Goal: Task Accomplishment & Management: Complete application form

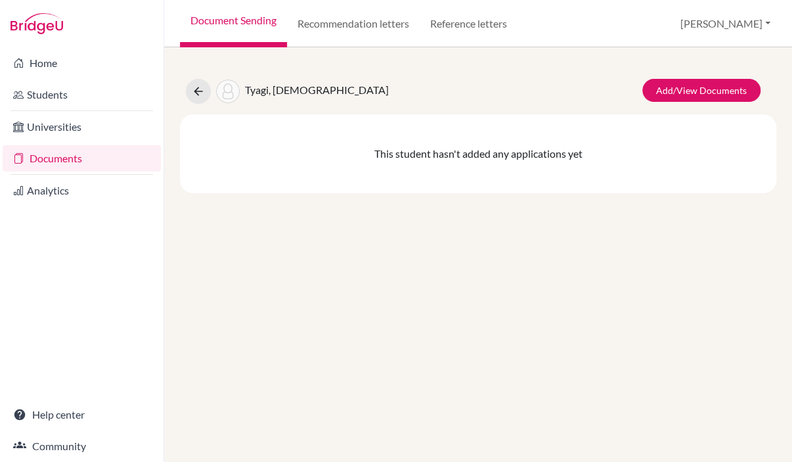
click at [682, 76] on div "Tyagi, Advaita Add/View Documents This student hasn't added any applications yet" at bounding box center [478, 128] width 596 height 130
click at [682, 94] on link "Add/View Documents" at bounding box center [701, 90] width 118 height 23
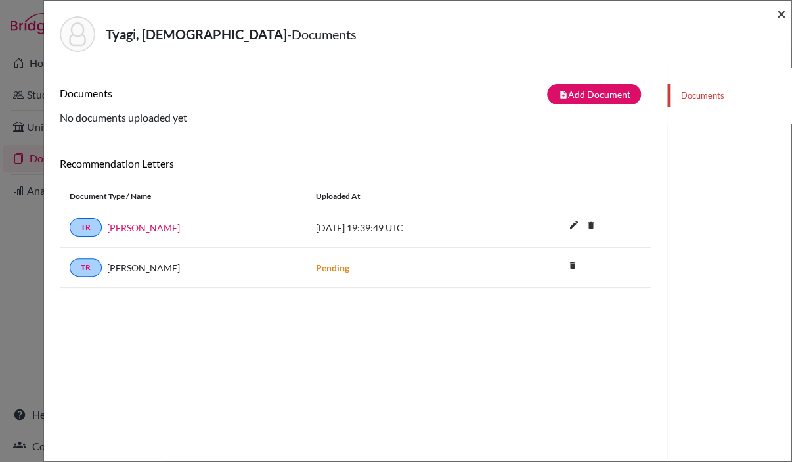
drag, startPoint x: 780, startPoint y: 11, endPoint x: 764, endPoint y: 3, distance: 17.6
click at [780, 10] on span "×" at bounding box center [781, 13] width 9 height 19
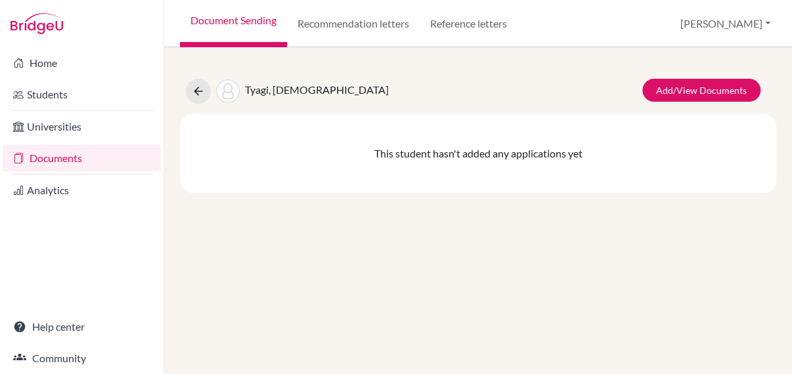
click at [106, 160] on link "Documents" at bounding box center [82, 158] width 158 height 26
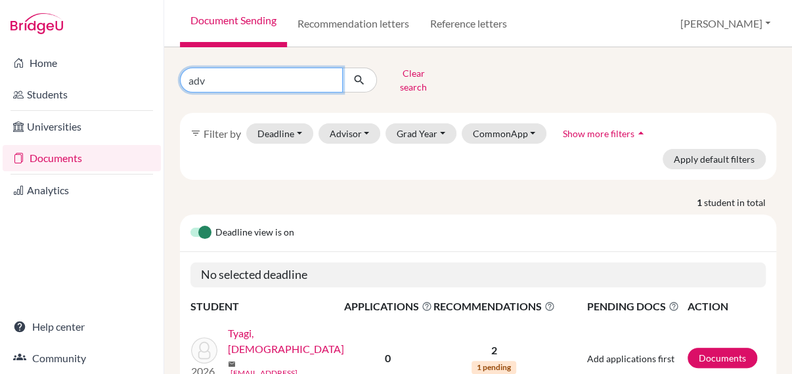
click at [329, 77] on input "adv" at bounding box center [261, 80] width 163 height 25
type input "yixin"
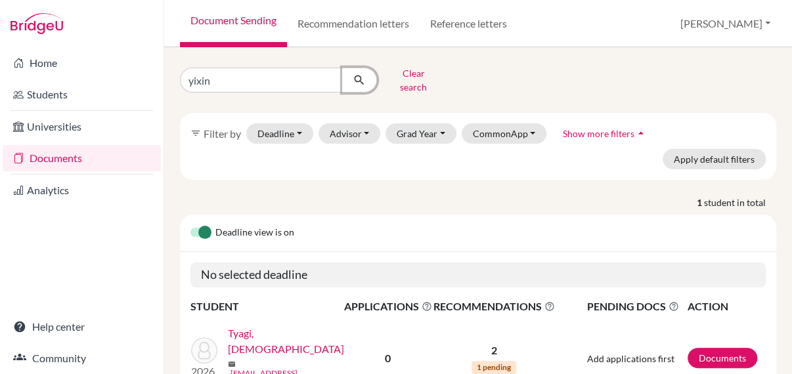
click at [357, 74] on icon "submit" at bounding box center [359, 80] width 13 height 13
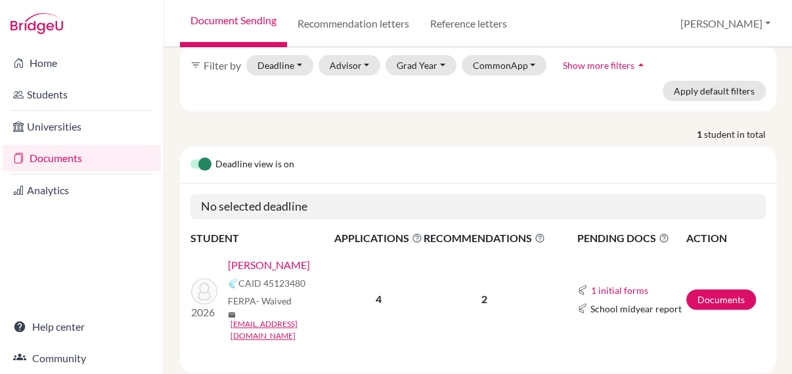
scroll to position [69, 0]
click at [251, 257] on link "[PERSON_NAME]" at bounding box center [269, 265] width 82 height 16
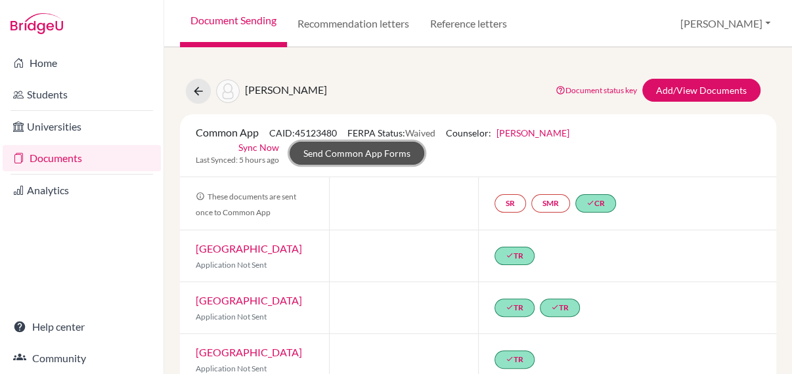
click at [309, 148] on link "Send Common App Forms" at bounding box center [357, 153] width 135 height 23
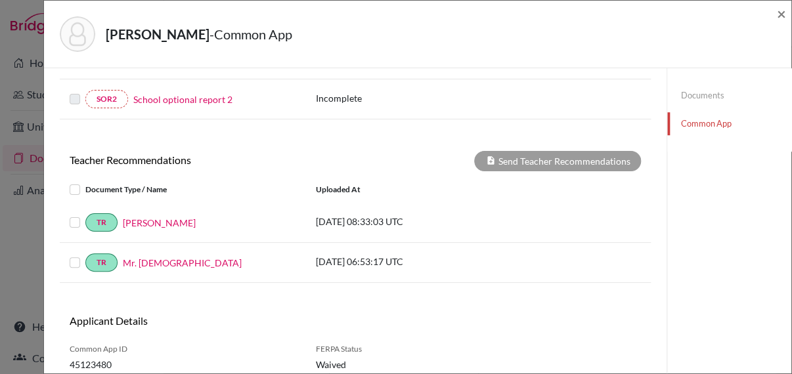
scroll to position [394, 0]
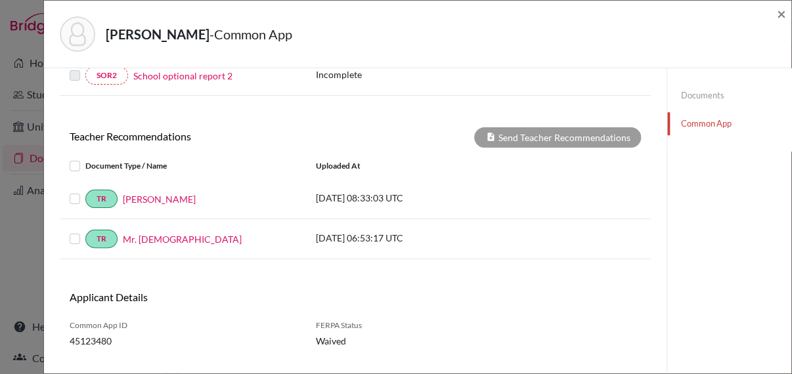
click at [80, 163] on div at bounding box center [78, 166] width 16 height 16
click at [85, 158] on label at bounding box center [85, 158] width 0 height 0
click at [0, 0] on input "checkbox" at bounding box center [0, 0] width 0 height 0
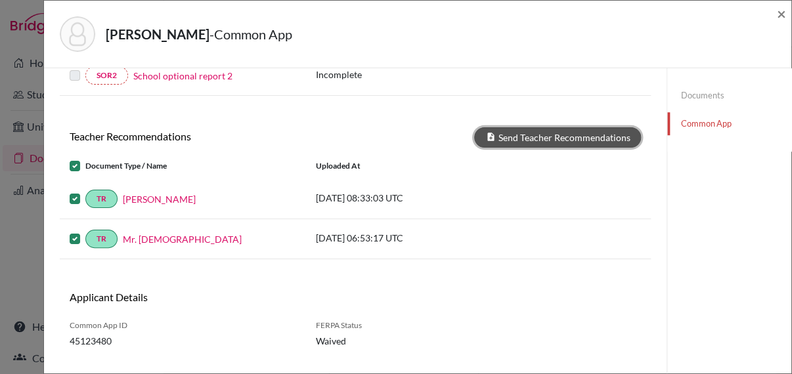
click at [568, 131] on button "Send Teacher Recommendations" at bounding box center [557, 137] width 167 height 20
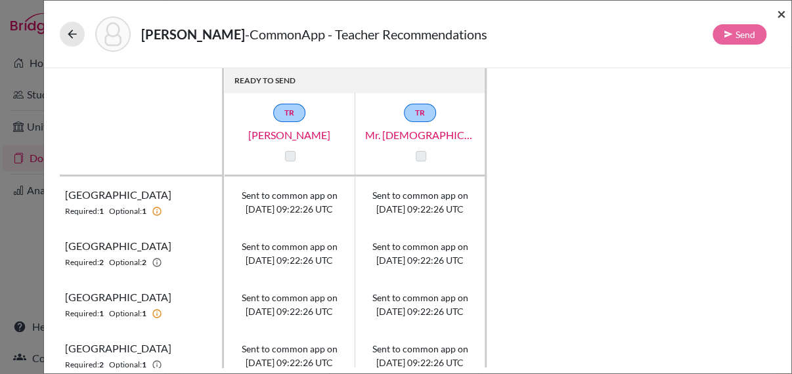
click at [785, 10] on span "×" at bounding box center [781, 13] width 9 height 19
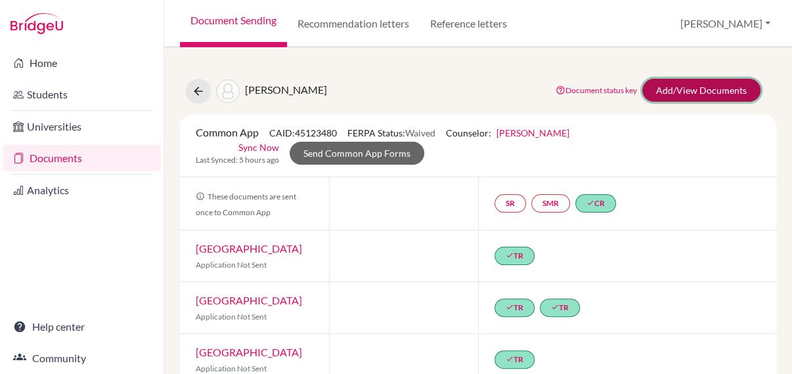
click at [699, 95] on link "Add/View Documents" at bounding box center [701, 90] width 118 height 23
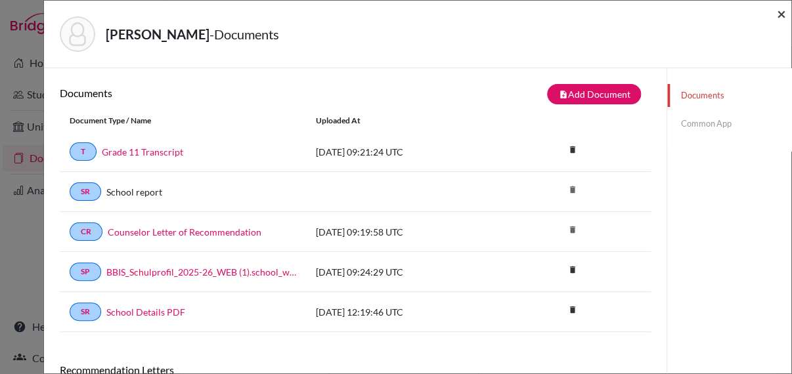
click at [779, 14] on span "×" at bounding box center [781, 13] width 9 height 19
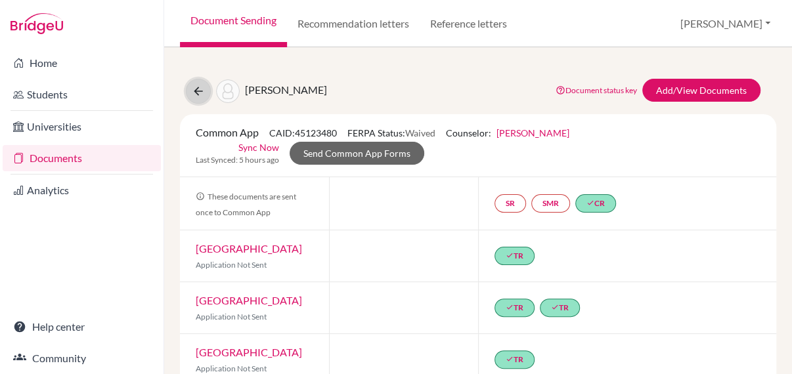
click at [200, 99] on button at bounding box center [198, 91] width 25 height 25
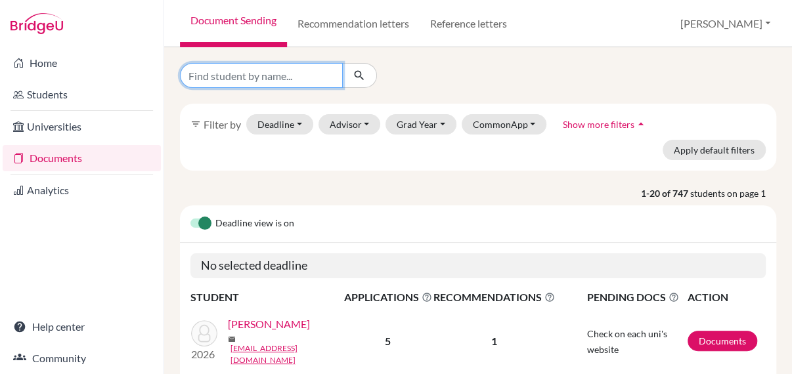
click at [231, 69] on input "Find student by name..." at bounding box center [261, 75] width 163 height 25
type input "yixin"
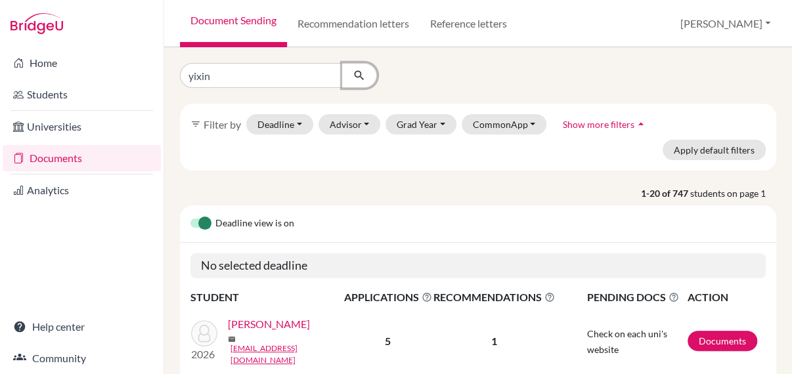
click at [363, 72] on icon "submit" at bounding box center [359, 75] width 13 height 13
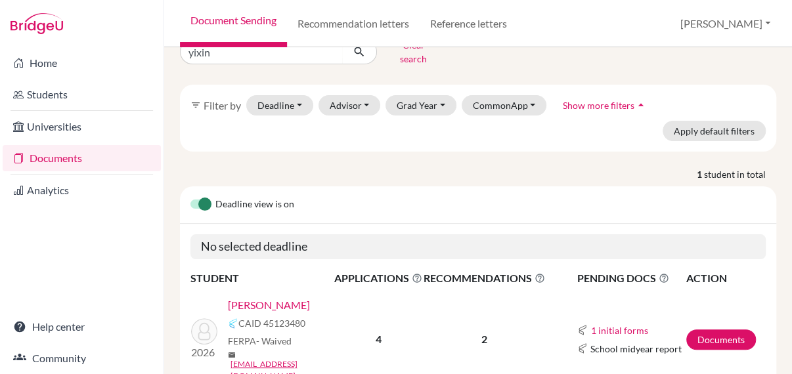
scroll to position [69, 0]
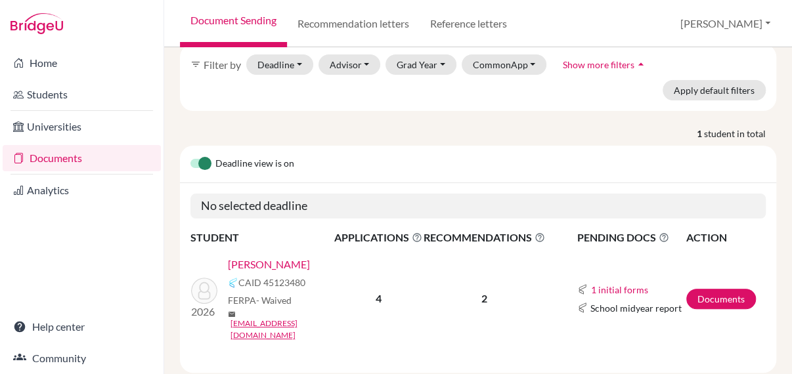
click at [263, 257] on link "[PERSON_NAME]" at bounding box center [269, 265] width 82 height 16
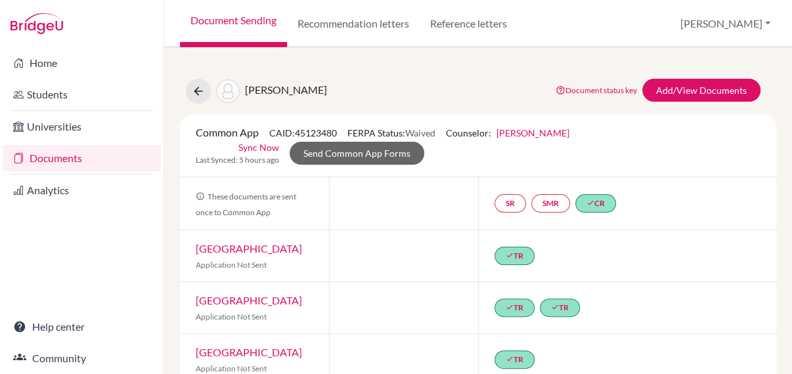
click at [249, 92] on span "[PERSON_NAME]" at bounding box center [286, 89] width 82 height 12
click at [662, 90] on link "Add/View Documents" at bounding box center [701, 90] width 118 height 23
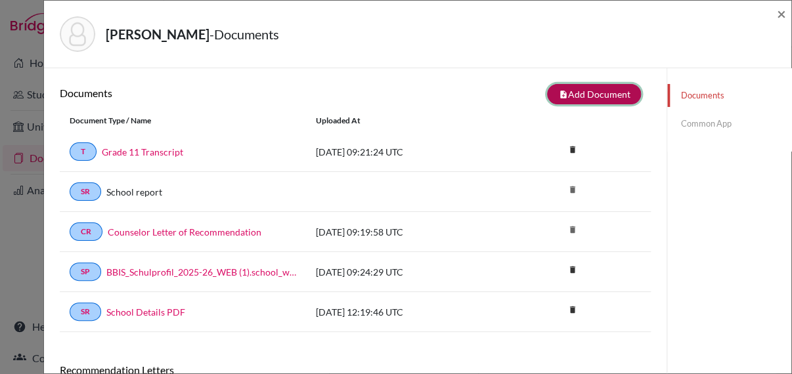
click at [592, 91] on button "note_add Add Document" at bounding box center [594, 94] width 94 height 20
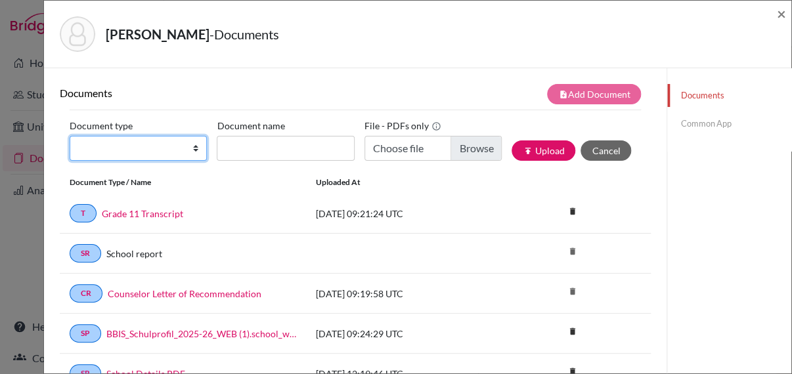
click at [150, 139] on select "Change explanation for Common App reports Counselor recommendation Internationa…" at bounding box center [138, 148] width 137 height 25
select select "2"
click at [70, 136] on select "Change explanation for Common App reports Counselor recommendation Internationa…" at bounding box center [138, 148] width 137 height 25
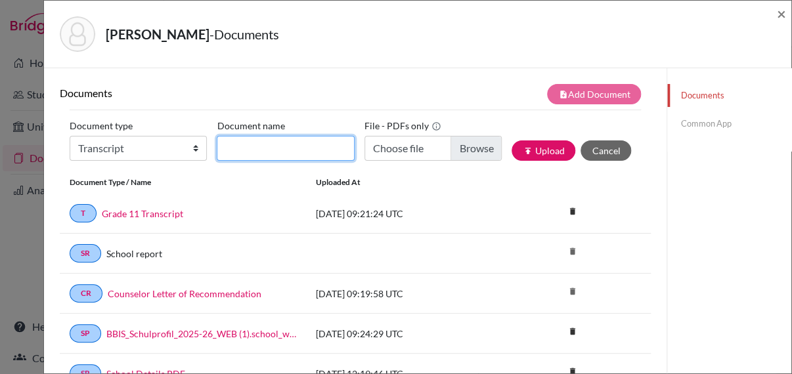
click at [239, 146] on input "Document name" at bounding box center [285, 148] width 137 height 25
type input "predicted grades"
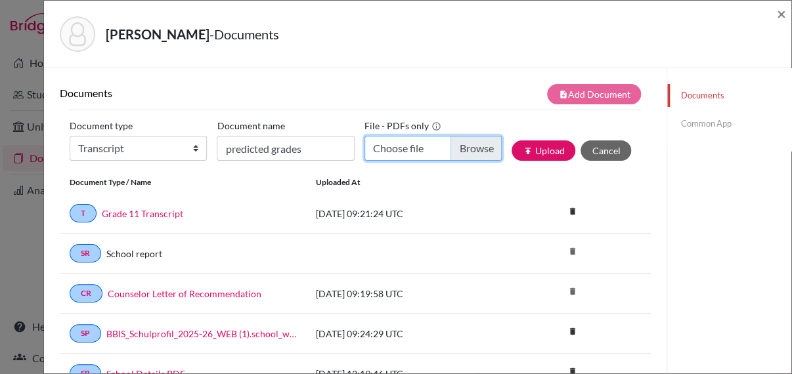
click at [468, 150] on input "Choose file" at bounding box center [433, 148] width 137 height 25
type input "C:\fakepath\Grade_12_Gao_Yixin (6).pdf"
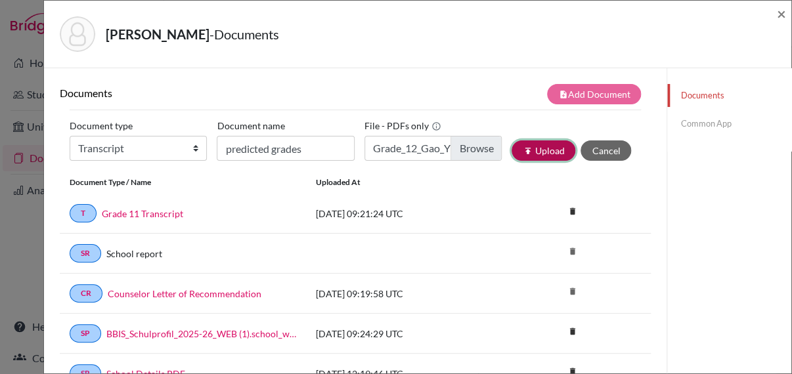
click at [525, 150] on button "publish Upload" at bounding box center [544, 151] width 64 height 20
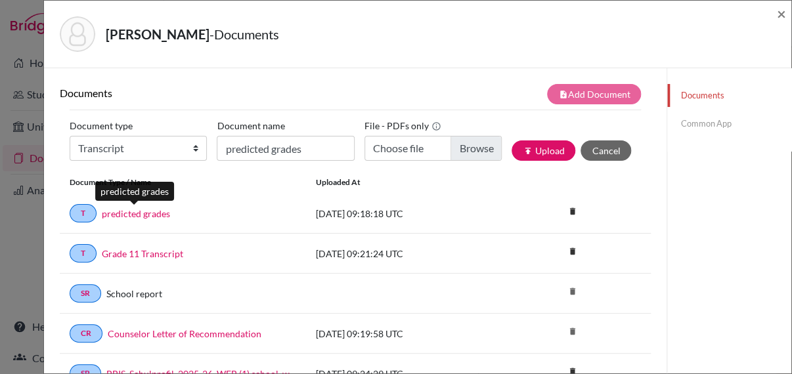
click at [143, 215] on link "predicted grades" at bounding box center [136, 214] width 68 height 14
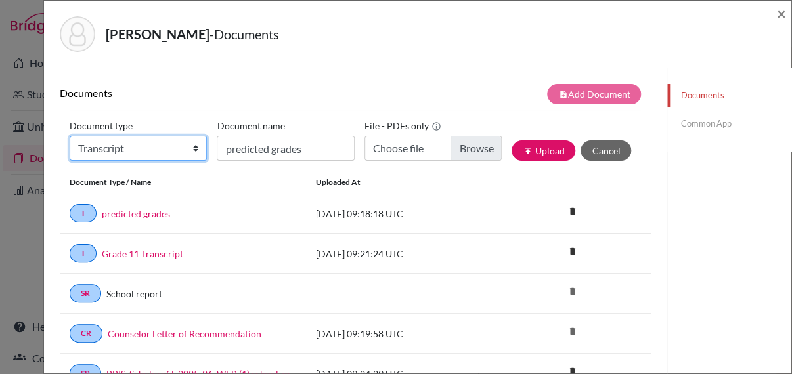
click at [97, 152] on select "Change explanation for Common App reports Counselor recommendation Internationa…" at bounding box center [138, 148] width 137 height 25
select select "2"
click at [70, 136] on select "Change explanation for Common App reports Counselor recommendation Internationa…" at bounding box center [138, 148] width 137 height 25
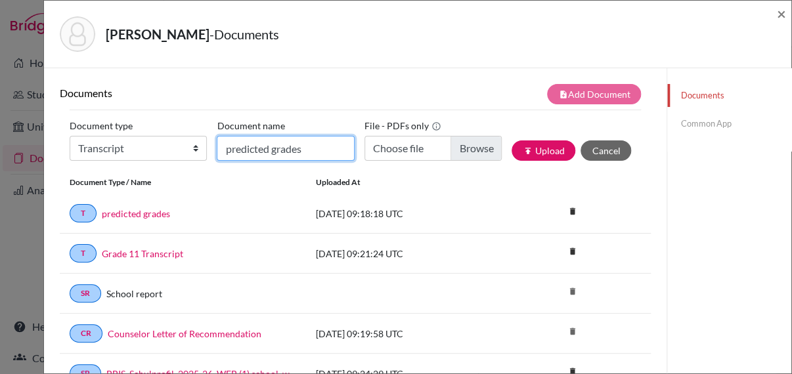
click at [237, 148] on input "predicted grades" at bounding box center [285, 148] width 137 height 25
type input "grade 9-11 Transcript"
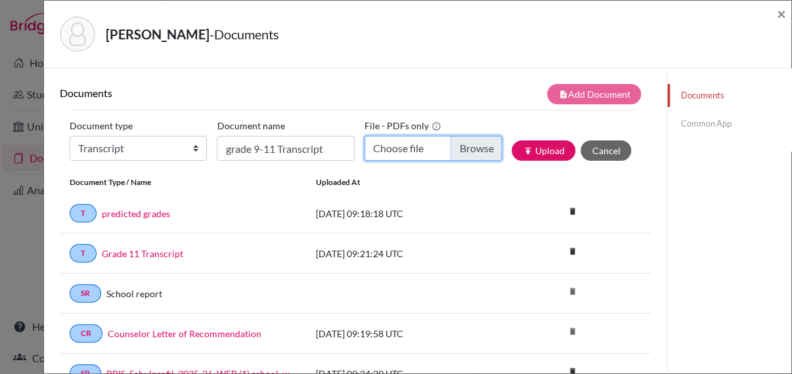
click at [464, 144] on input "Choose file" at bounding box center [433, 148] width 137 height 25
type input "C:\fakepath\Gao_Yixin_Transcript (2).pdf"
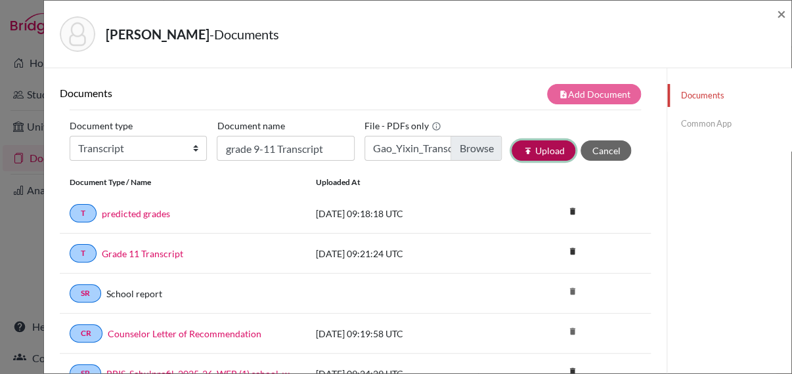
click at [529, 146] on button "publish Upload" at bounding box center [544, 151] width 64 height 20
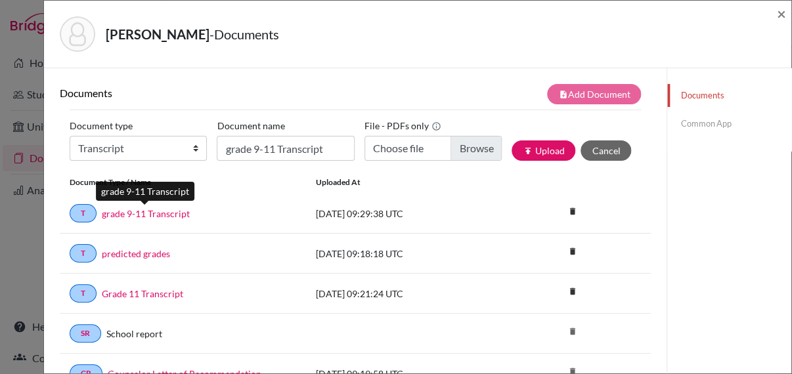
click at [106, 213] on link "grade 9-11 Transcript" at bounding box center [146, 214] width 88 height 14
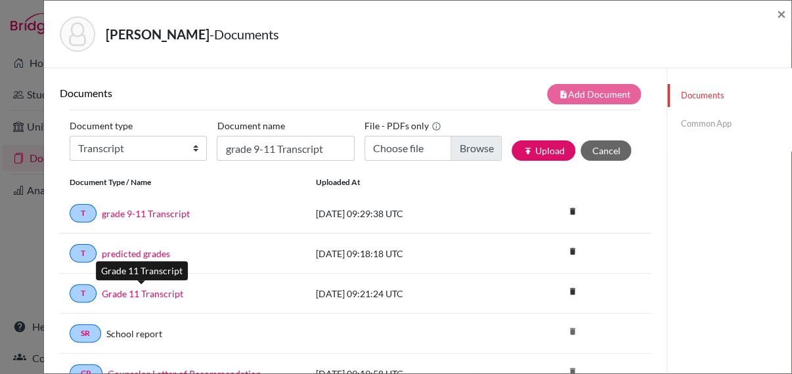
click at [134, 296] on link "Grade 11 Transcript" at bounding box center [142, 294] width 81 height 14
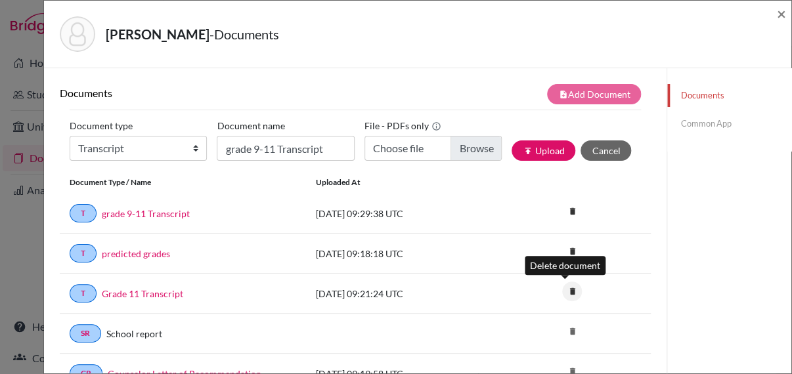
click at [570, 289] on icon "delete" at bounding box center [572, 292] width 20 height 20
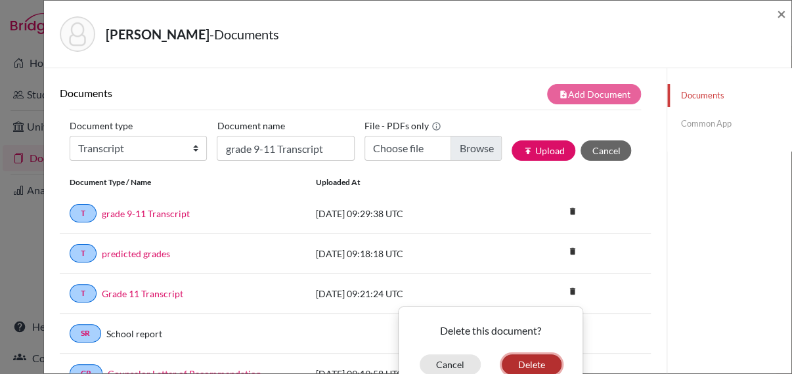
click at [539, 359] on button "Delete" at bounding box center [532, 365] width 60 height 20
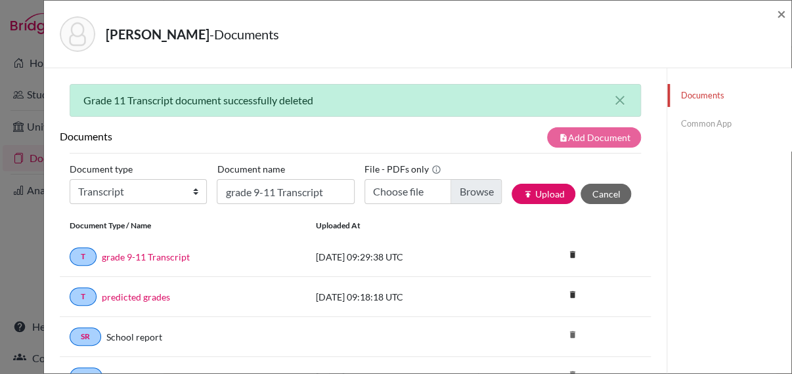
click at [707, 123] on link "Common App" at bounding box center [729, 123] width 124 height 23
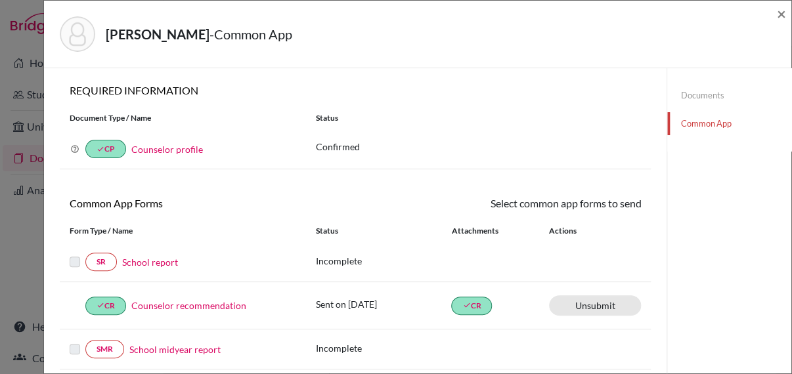
click at [143, 258] on link "School report" at bounding box center [150, 262] width 56 height 14
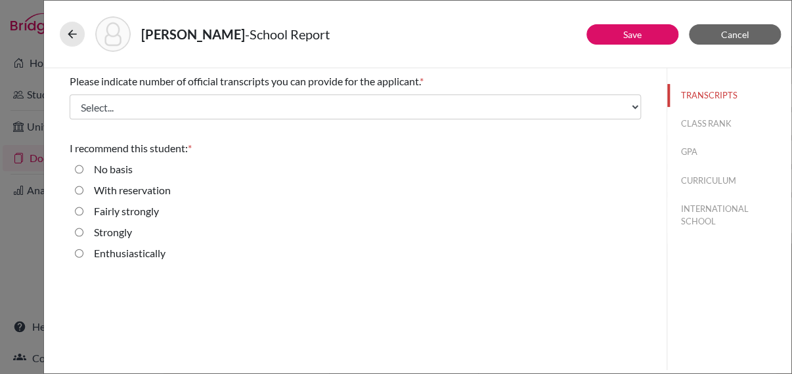
click at [76, 254] on input "Enthusiastically" at bounding box center [79, 254] width 9 height 16
radio input "true"
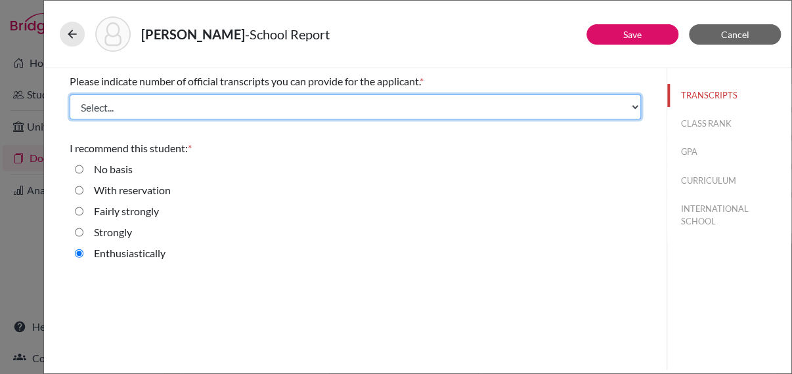
click at [156, 110] on select "Select... 1 2 3 4" at bounding box center [355, 107] width 571 height 25
select select "2"
click at [70, 95] on select "Select... 1 2 3 4" at bounding box center [355, 107] width 571 height 25
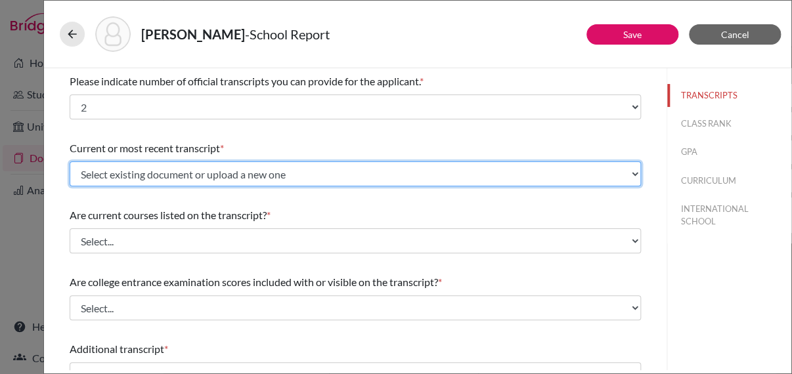
click at [142, 179] on select "Select existing document or upload a new one grade 9-11 Transcript predicted gr…" at bounding box center [355, 174] width 571 height 25
select select "678258"
click at [70, 162] on select "Select existing document or upload a new one grade 9-11 Transcript predicted gr…" at bounding box center [355, 174] width 571 height 25
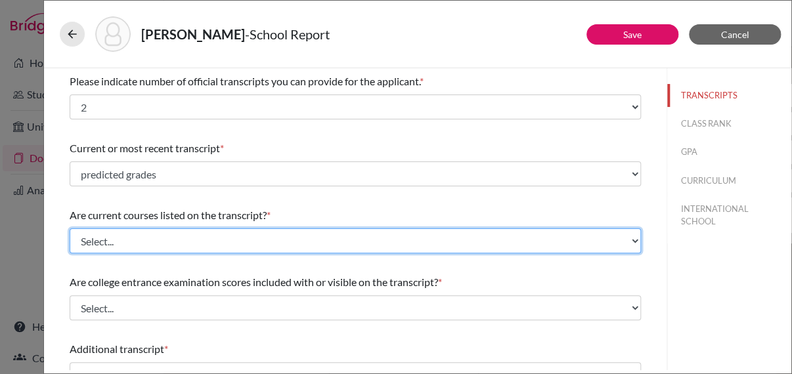
click at [140, 244] on select "Select... Yes No" at bounding box center [355, 241] width 571 height 25
select select "0"
click at [70, 229] on select "Select... Yes No" at bounding box center [355, 241] width 571 height 25
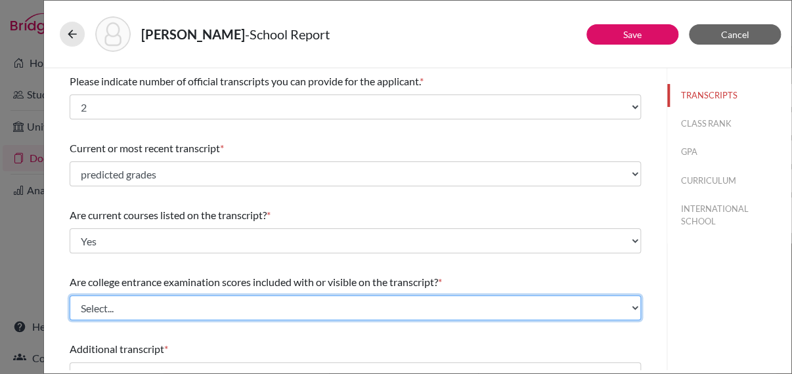
click at [128, 305] on select "Select... Yes No" at bounding box center [355, 308] width 571 height 25
select select "1"
click at [70, 296] on select "Select... Yes No" at bounding box center [355, 308] width 571 height 25
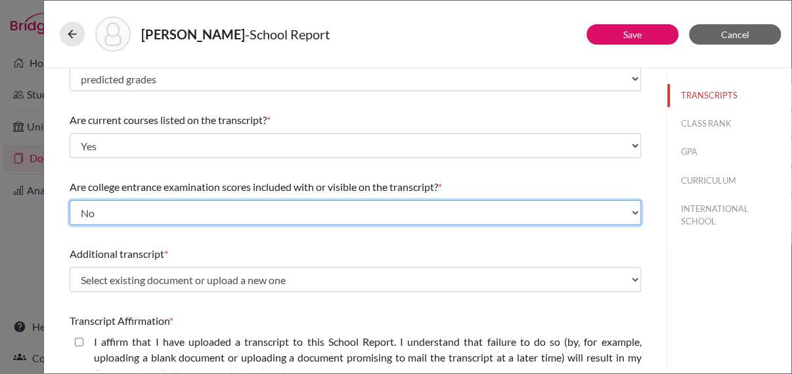
scroll to position [131, 0]
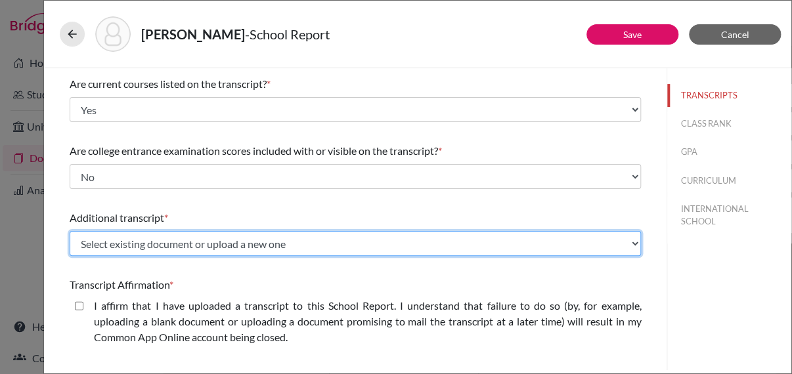
click at [154, 244] on select "Select existing document or upload a new one grade 9-11 Transcript predicted gr…" at bounding box center [355, 243] width 571 height 25
select select "678264"
click at [70, 231] on select "Select existing document or upload a new one grade 9-11 Transcript predicted gr…" at bounding box center [355, 243] width 571 height 25
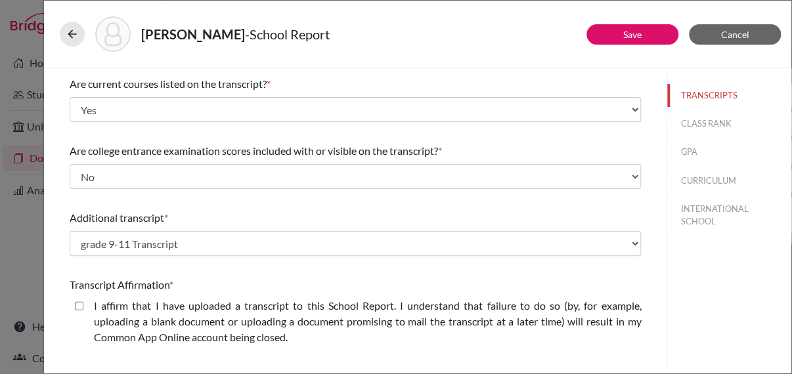
click at [77, 306] on closed\ "I affirm that I have uploaded a transcript to this School Report. I understand …" at bounding box center [79, 306] width 9 height 16
checkbox closed\ "true"
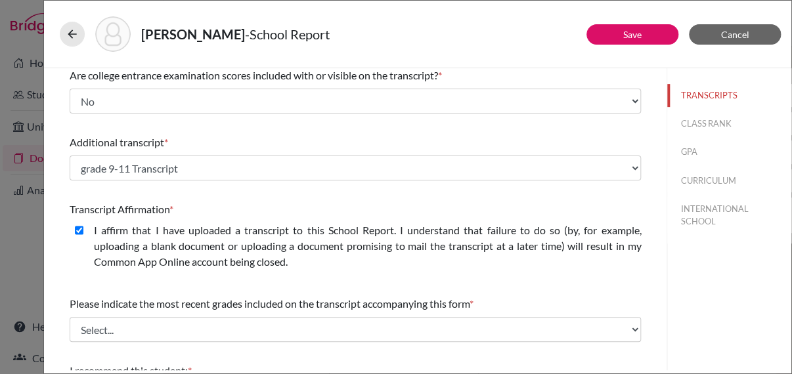
scroll to position [263, 0]
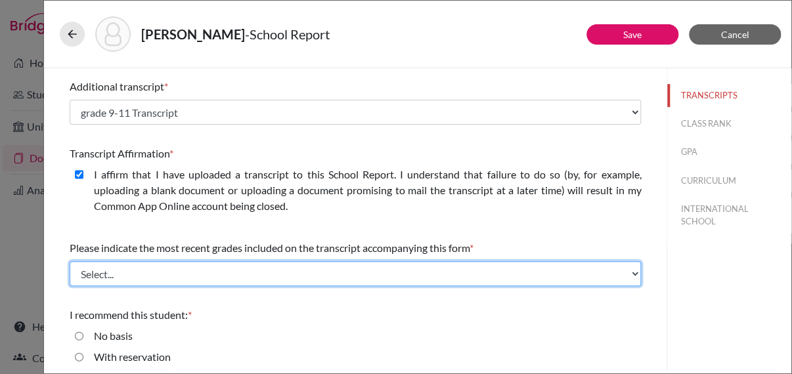
click at [148, 278] on select "Select... Final junior year grades 1st Quarter senior year grades 2nd Quarter/1…" at bounding box center [355, 273] width 571 height 25
select select "0"
click at [70, 261] on select "Select... Final junior year grades 1st Quarter senior year grades 2nd Quarter/1…" at bounding box center [355, 273] width 571 height 25
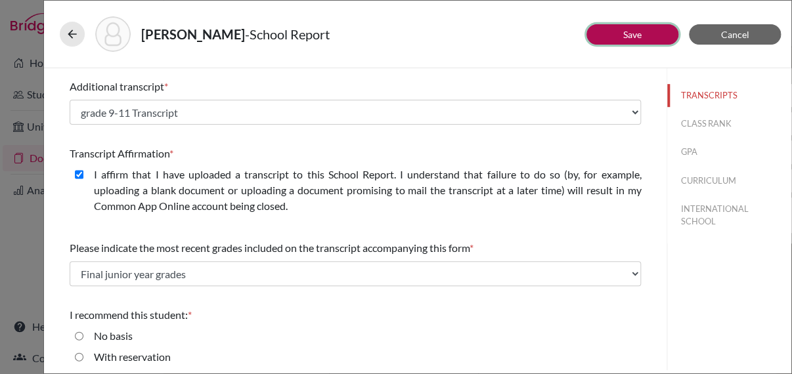
click at [608, 37] on button "Save" at bounding box center [632, 34] width 92 height 20
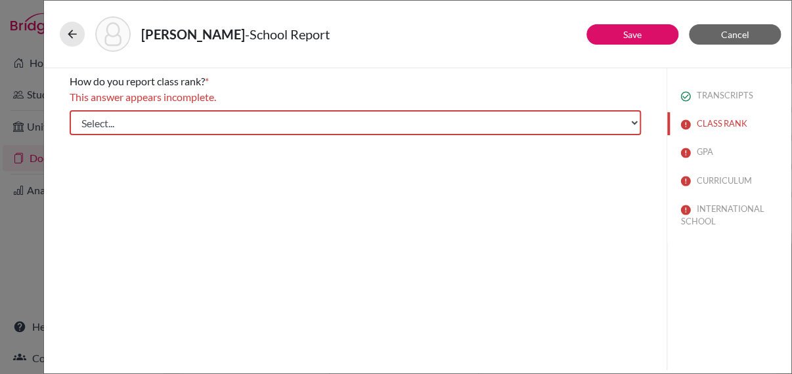
scroll to position [0, 0]
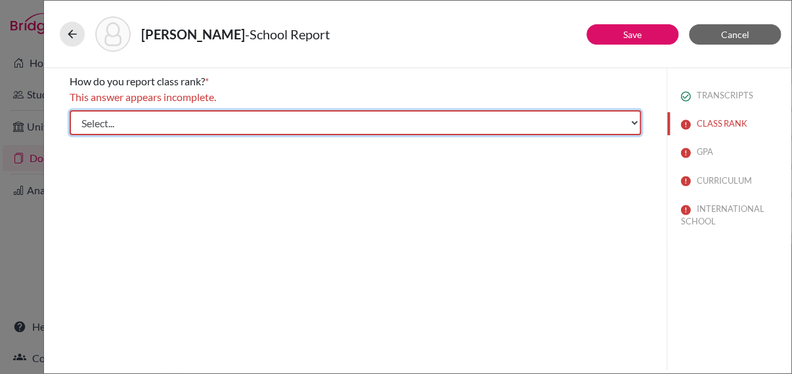
click at [161, 123] on select "Select... Exact Decile Quintile Quartile None" at bounding box center [355, 122] width 571 height 25
select select "5"
click at [70, 110] on select "Select... Exact Decile Quintile Quartile None" at bounding box center [355, 122] width 571 height 25
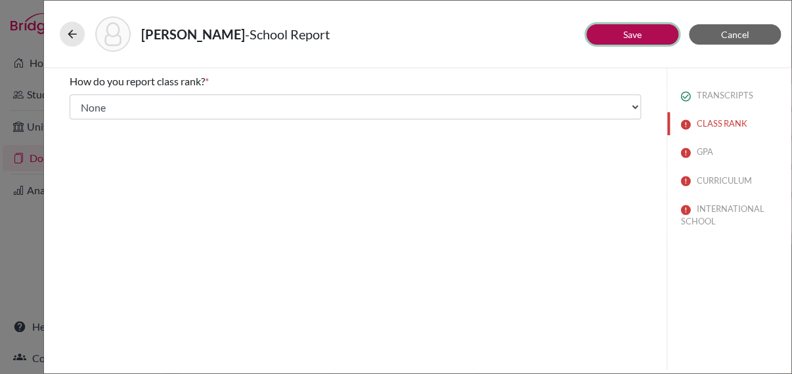
click at [606, 32] on button "Save" at bounding box center [632, 34] width 92 height 20
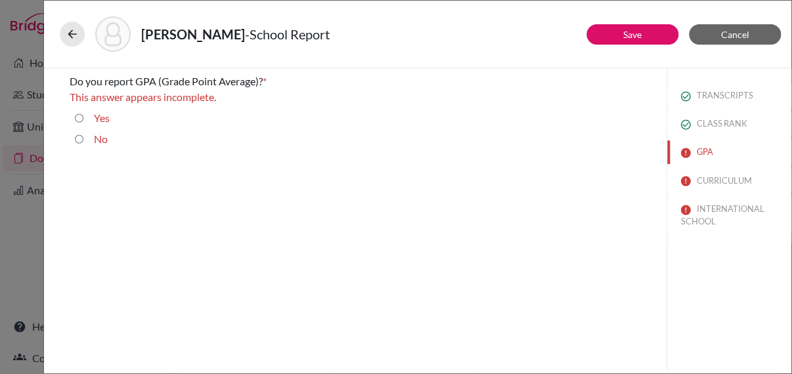
click at [76, 140] on input "No" at bounding box center [79, 139] width 9 height 16
radio input "true"
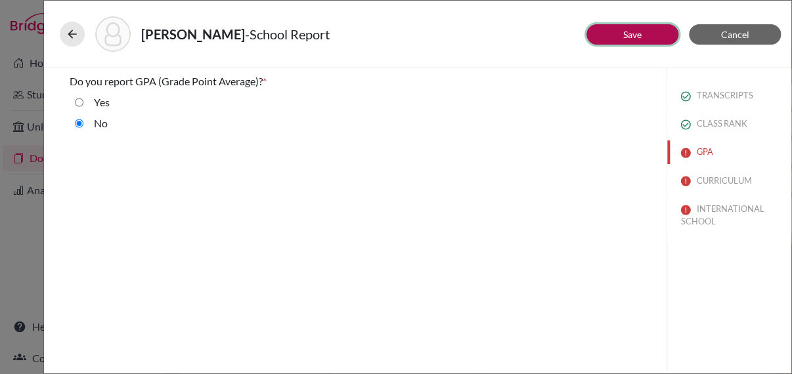
click at [630, 30] on link "Save" at bounding box center [632, 34] width 18 height 11
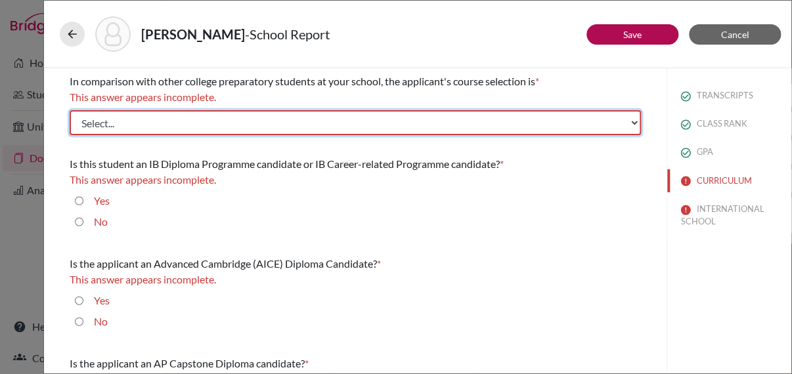
click at [163, 125] on select "Select... Less than demanding Average [PERSON_NAME] Very demanding Most demandi…" at bounding box center [355, 122] width 571 height 25
select select "4"
click at [70, 110] on select "Select... Less than demanding Average [PERSON_NAME] Very demanding Most demandi…" at bounding box center [355, 122] width 571 height 25
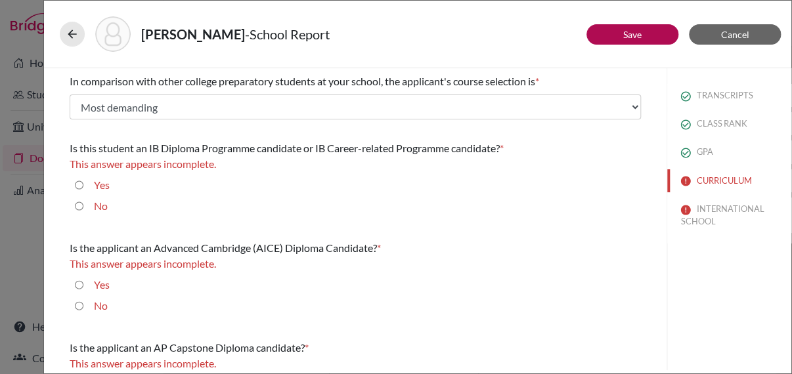
click at [78, 186] on input "Yes" at bounding box center [79, 185] width 9 height 16
radio input "true"
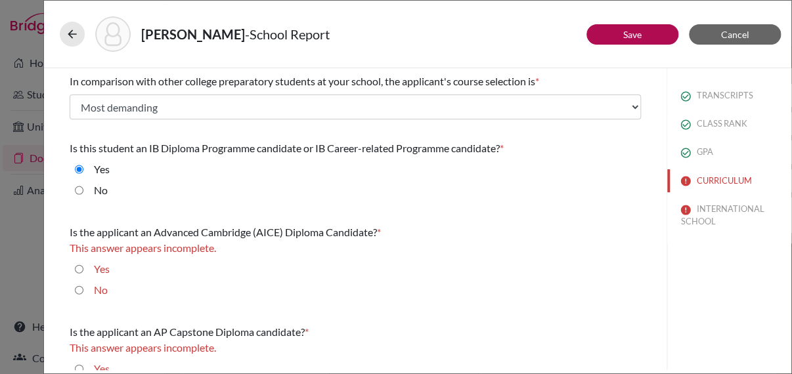
click at [76, 291] on input "No" at bounding box center [79, 290] width 9 height 16
radio input "true"
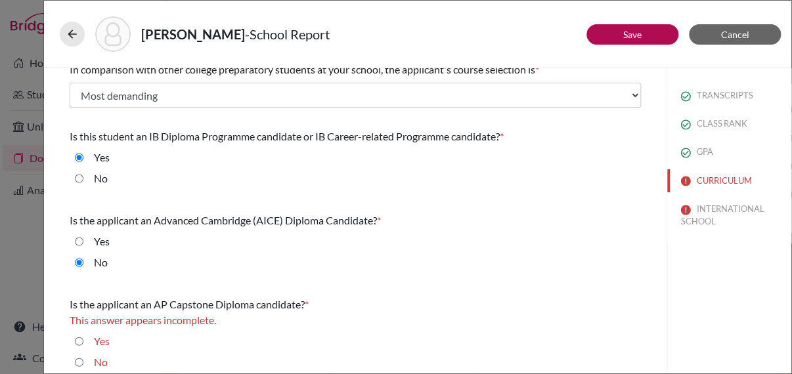
scroll to position [22, 0]
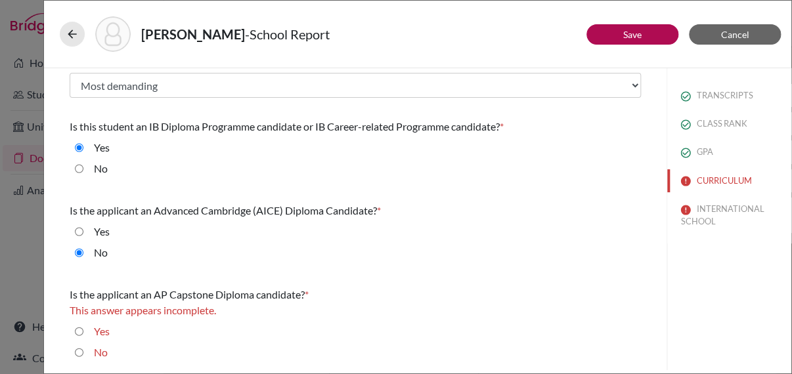
click at [79, 350] on input "No" at bounding box center [79, 353] width 9 height 16
radio input "true"
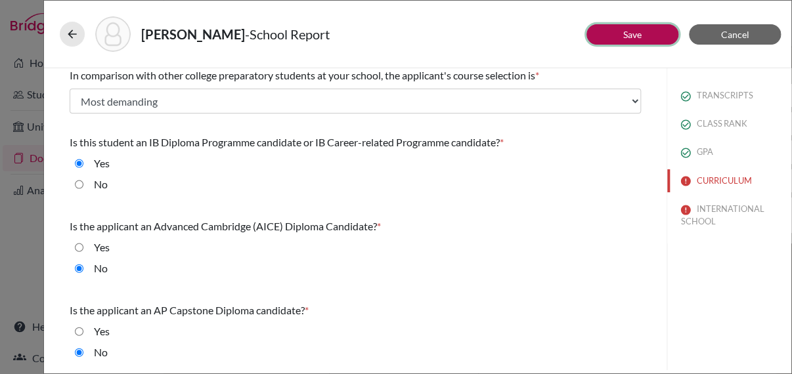
click at [645, 41] on button "Save" at bounding box center [632, 34] width 92 height 20
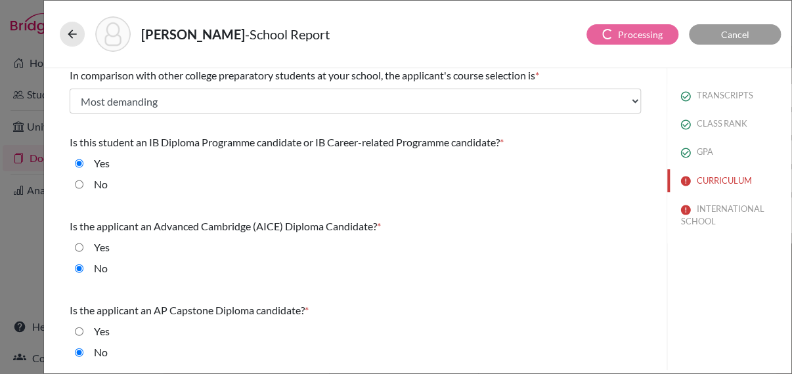
select select "Select..."
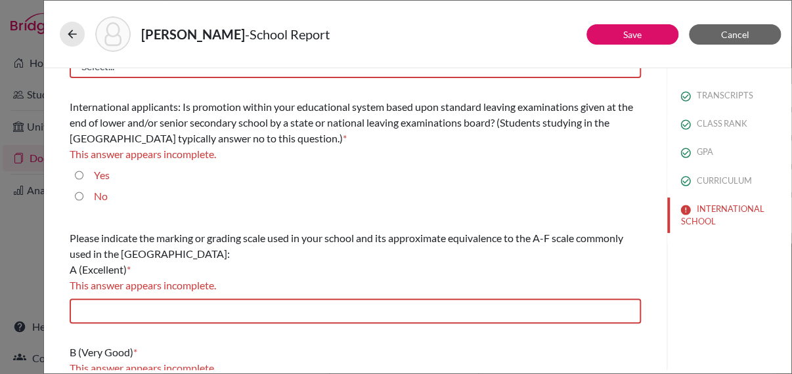
scroll to position [137, 0]
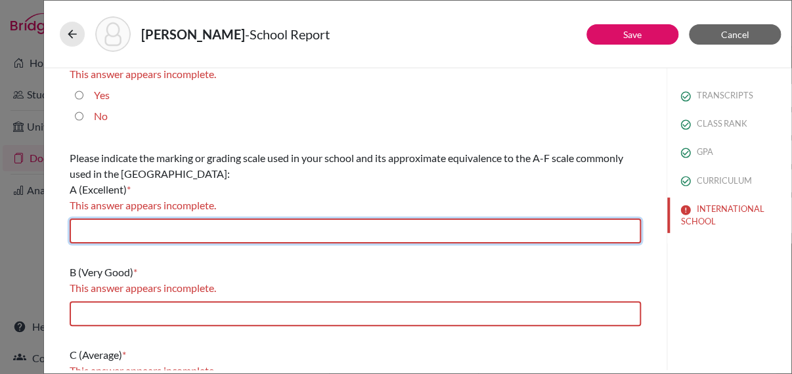
click at [193, 236] on input "text" at bounding box center [355, 231] width 571 height 25
type input "6/7"
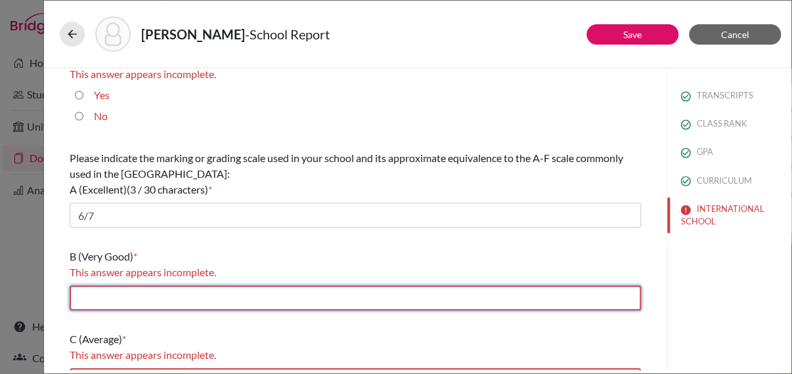
click at [194, 294] on input "text" at bounding box center [355, 298] width 571 height 25
type input "4/5"
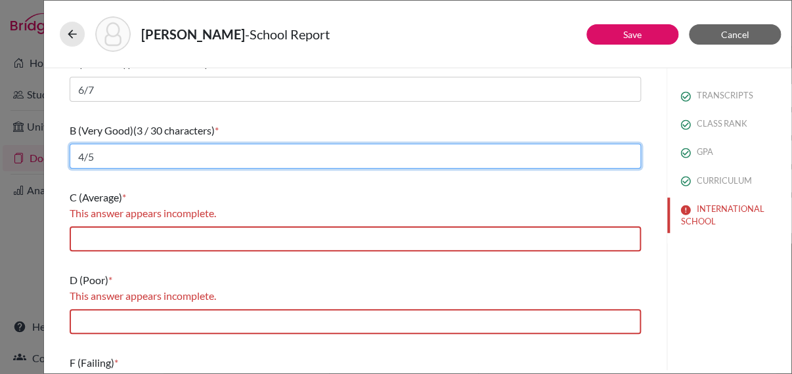
scroll to position [269, 0]
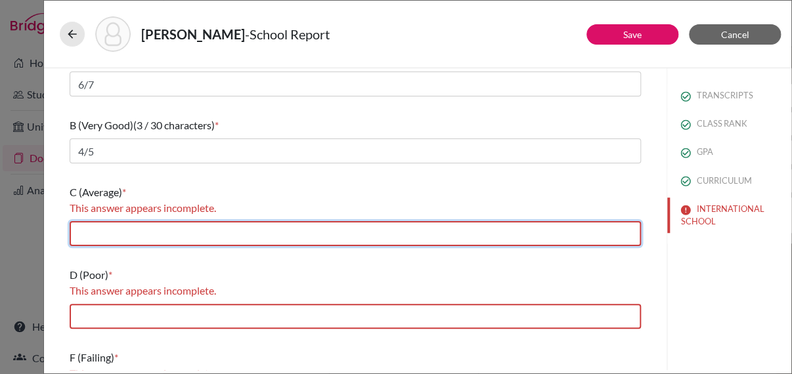
click at [174, 233] on input "text" at bounding box center [355, 233] width 571 height 25
type input "3"
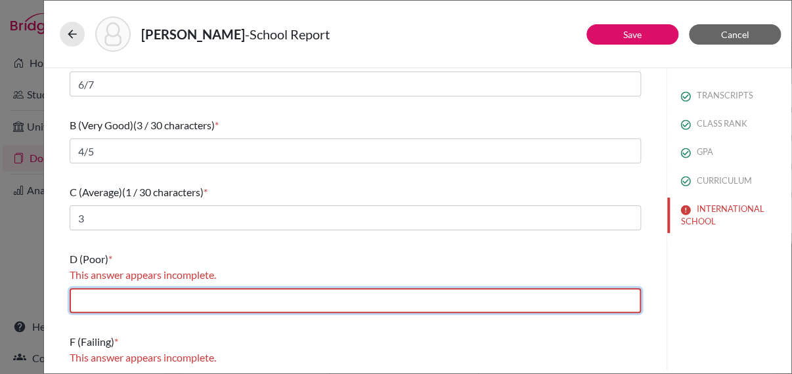
click at [180, 299] on input "text" at bounding box center [355, 300] width 571 height 25
type input "2"
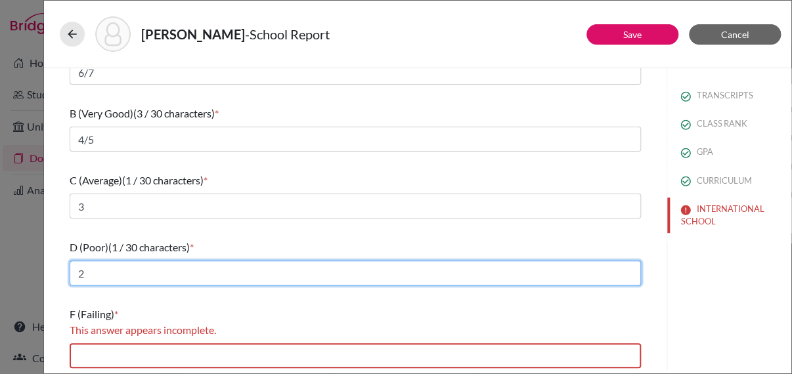
scroll to position [283, 0]
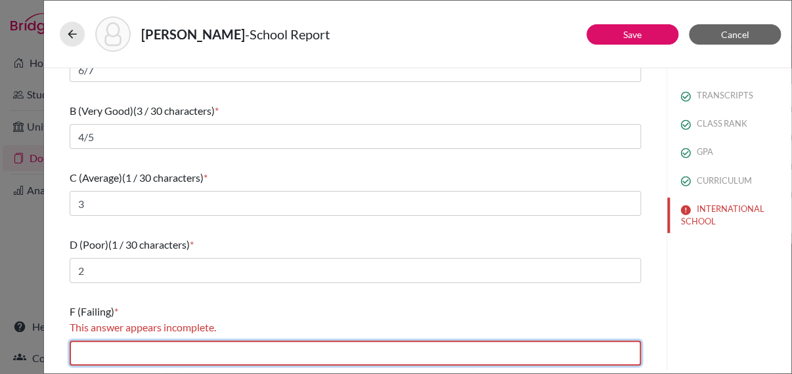
click at [148, 354] on input "text" at bounding box center [355, 353] width 571 height 25
type input "1"
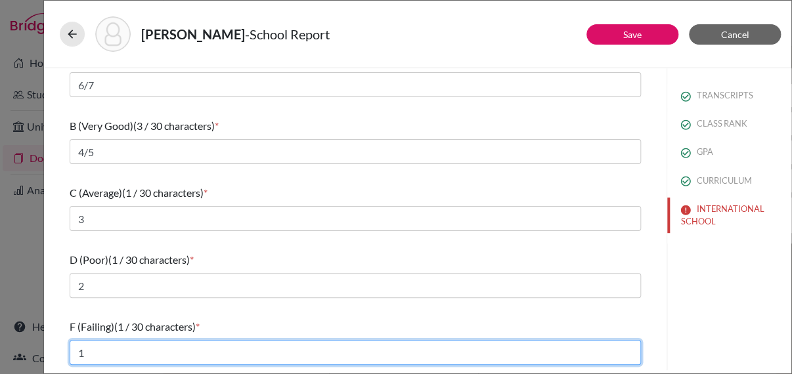
scroll to position [267, 0]
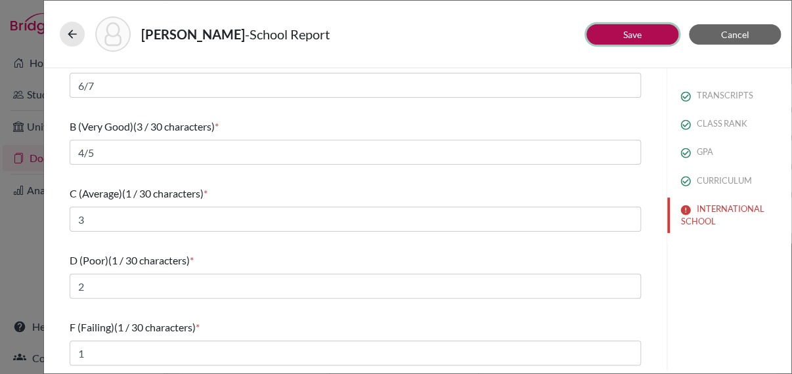
click at [621, 29] on button "Save" at bounding box center [632, 34] width 92 height 20
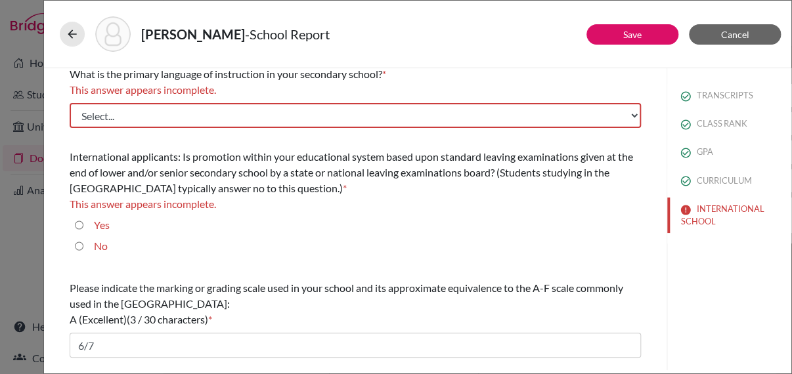
scroll to position [5, 0]
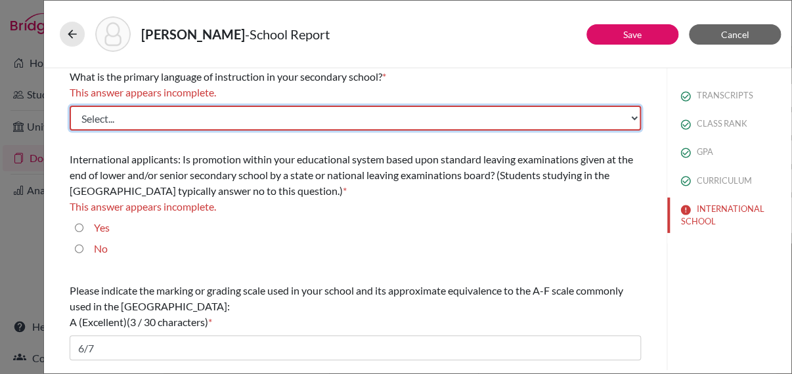
click at [162, 120] on select "Select... Albanian Arabic Armenian Assamese Azerbaijani Belarusian Bengali Bulg…" at bounding box center [355, 118] width 571 height 25
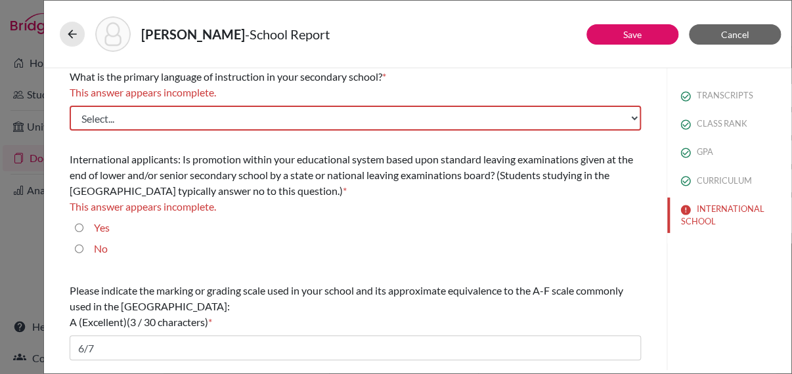
click at [160, 104] on div "What is the primary language of instruction in your secondary school? * This an…" at bounding box center [355, 100] width 571 height 72
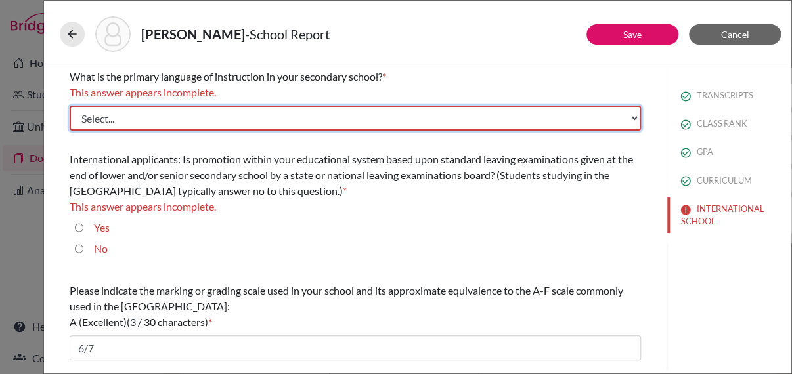
click at [148, 118] on select "Select... Albanian Arabic Armenian Assamese Azerbaijani Belarusian Bengali Bulg…" at bounding box center [355, 118] width 571 height 25
select select "14"
click at [70, 106] on select "Select... Albanian Arabic Armenian Assamese Azerbaijani Belarusian Bengali Bulg…" at bounding box center [355, 118] width 571 height 25
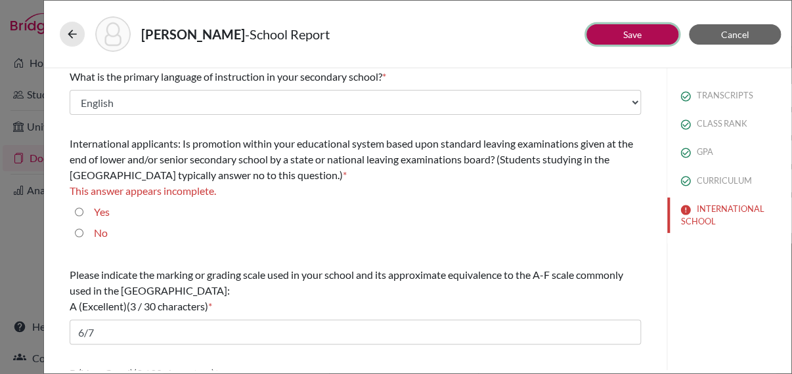
click at [622, 39] on button "Save" at bounding box center [632, 34] width 92 height 20
click at [83, 211] on div "Yes" at bounding box center [96, 214] width 26 height 21
click at [79, 210] on input "Yes" at bounding box center [79, 212] width 9 height 16
radio input "true"
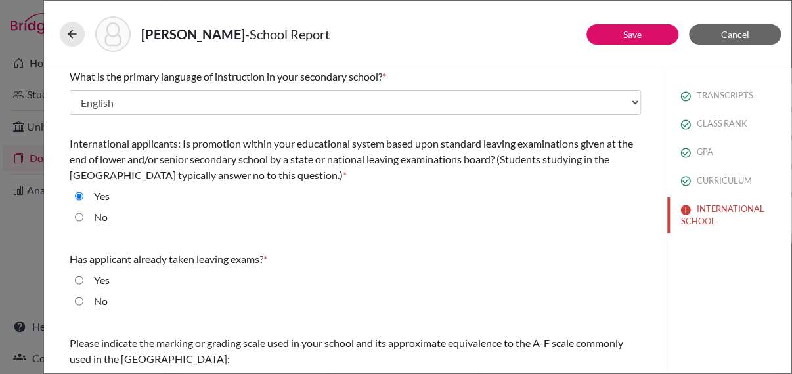
click at [82, 299] on input "No" at bounding box center [79, 302] width 9 height 16
radio input "true"
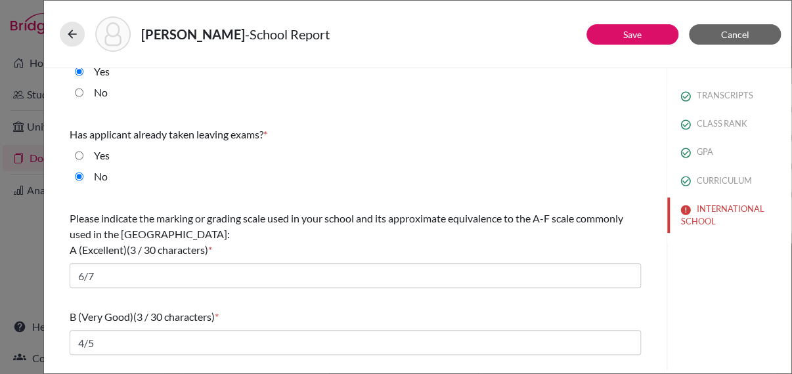
scroll to position [136, 0]
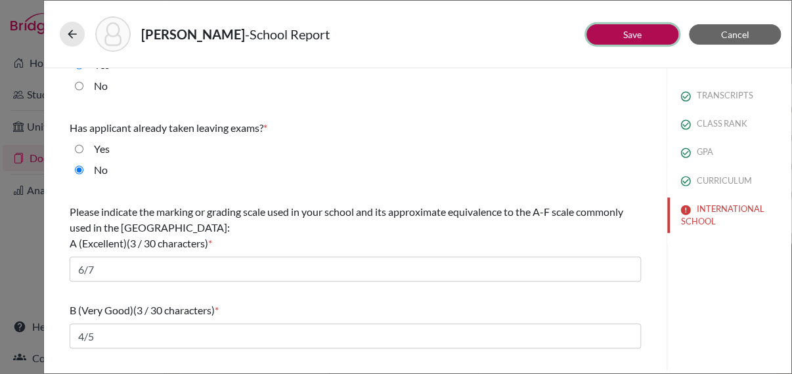
click at [648, 41] on button "Save" at bounding box center [632, 34] width 92 height 20
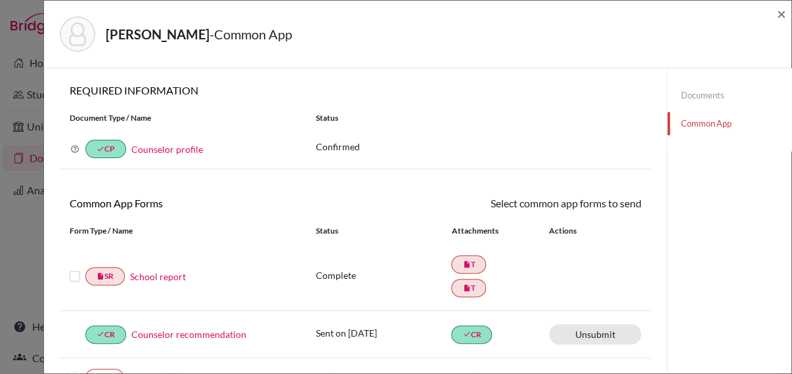
click at [74, 282] on div at bounding box center [78, 277] width 16 height 16
click at [72, 269] on label at bounding box center [75, 269] width 11 height 0
click at [0, 0] on input "checkbox" at bounding box center [0, 0] width 0 height 0
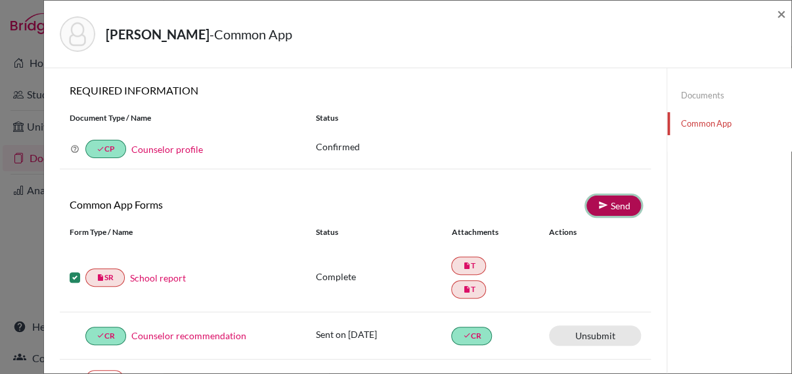
click at [605, 204] on link "Send" at bounding box center [613, 206] width 55 height 20
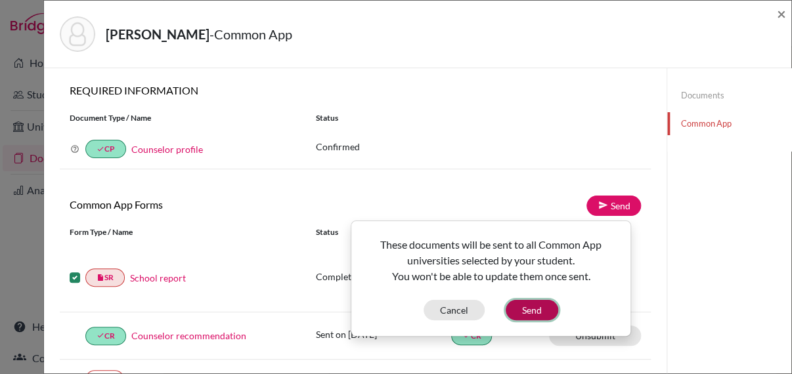
click at [529, 311] on button "Send" at bounding box center [532, 310] width 53 height 20
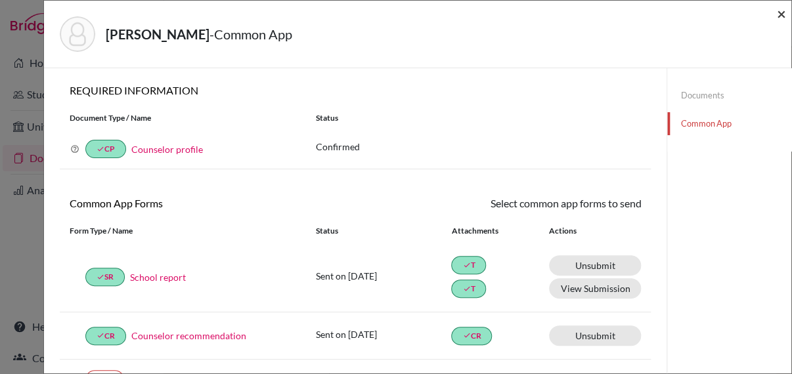
click at [783, 18] on span "×" at bounding box center [781, 13] width 9 height 19
